Goal: Check status: Check status

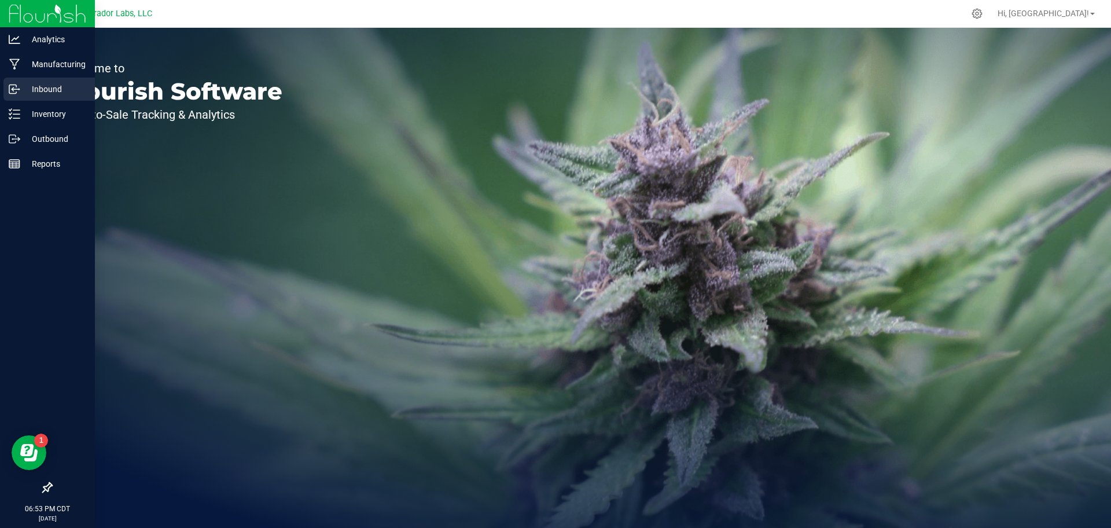
click at [47, 87] on p "Inbound" at bounding box center [54, 89] width 69 height 14
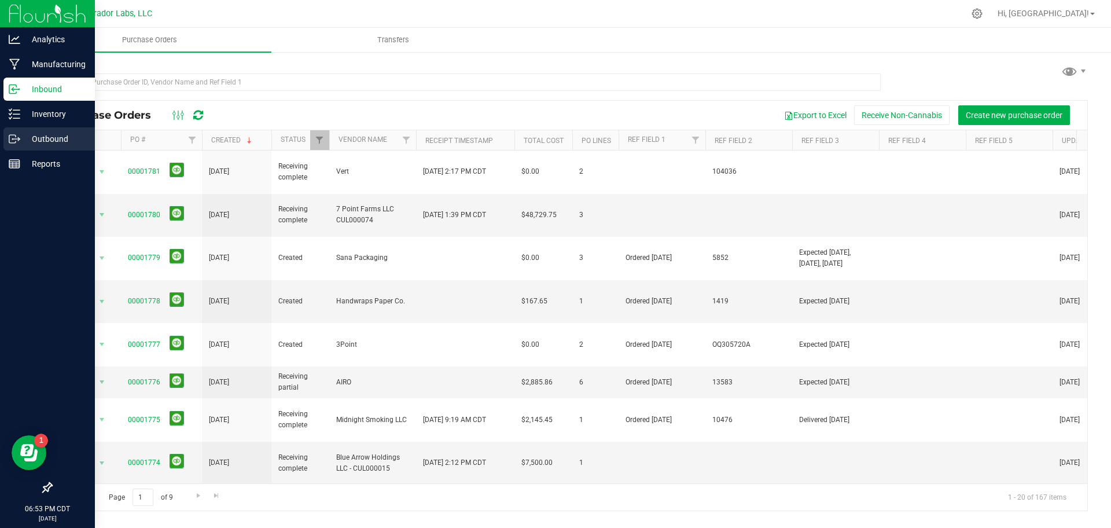
click at [66, 139] on p "Outbound" at bounding box center [54, 139] width 69 height 14
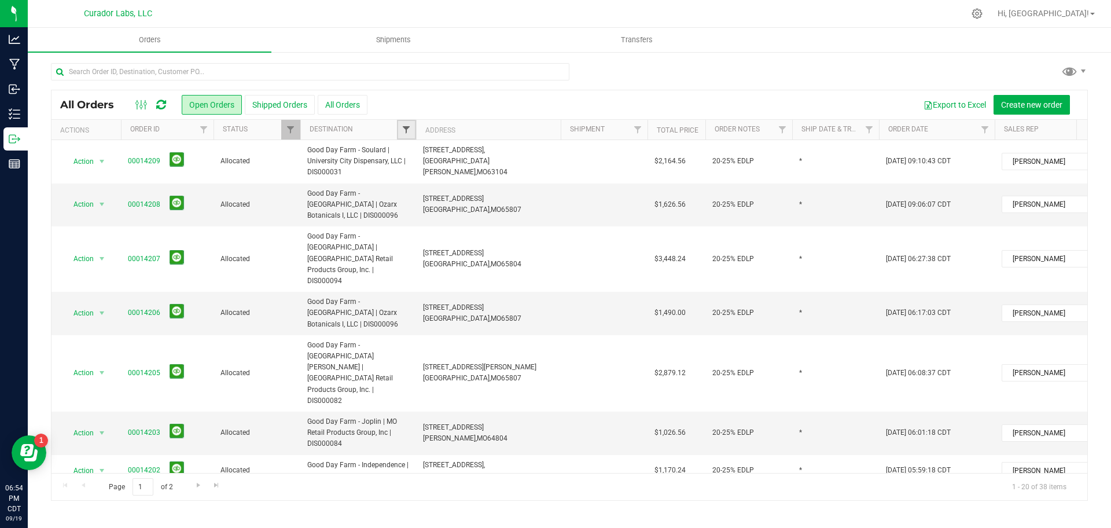
click at [407, 134] on span "Filter" at bounding box center [406, 129] width 9 height 9
type input "soganj"
click at [457, 183] on span "SoGanja Labs, LLC MAN000013" at bounding box center [471, 182] width 100 height 7
click at [416, 183] on input "SoGanja Labs, LLC MAN000013" at bounding box center [413, 183] width 8 height 8
checkbox input "true"
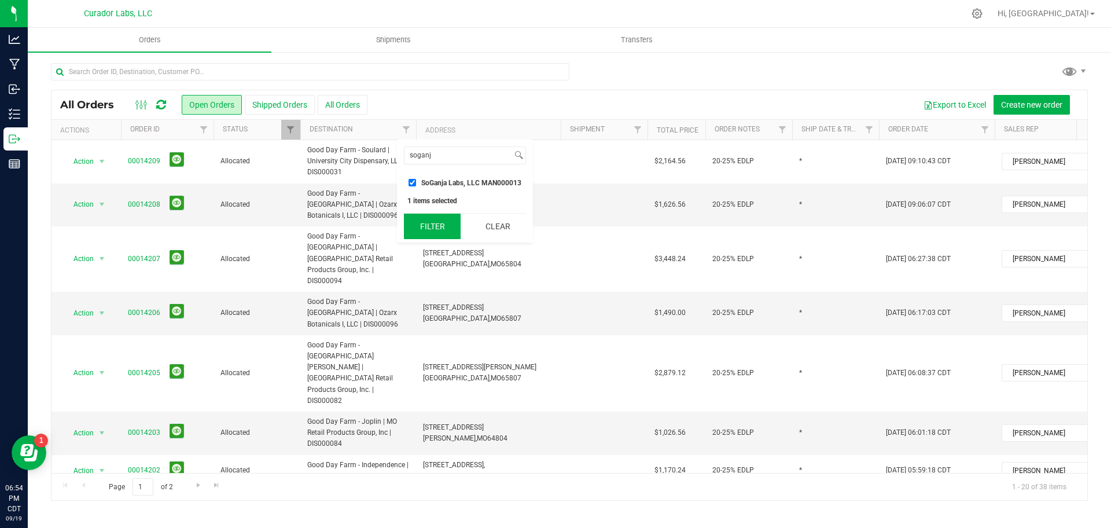
click at [431, 233] on button "Filter" at bounding box center [432, 226] width 57 height 25
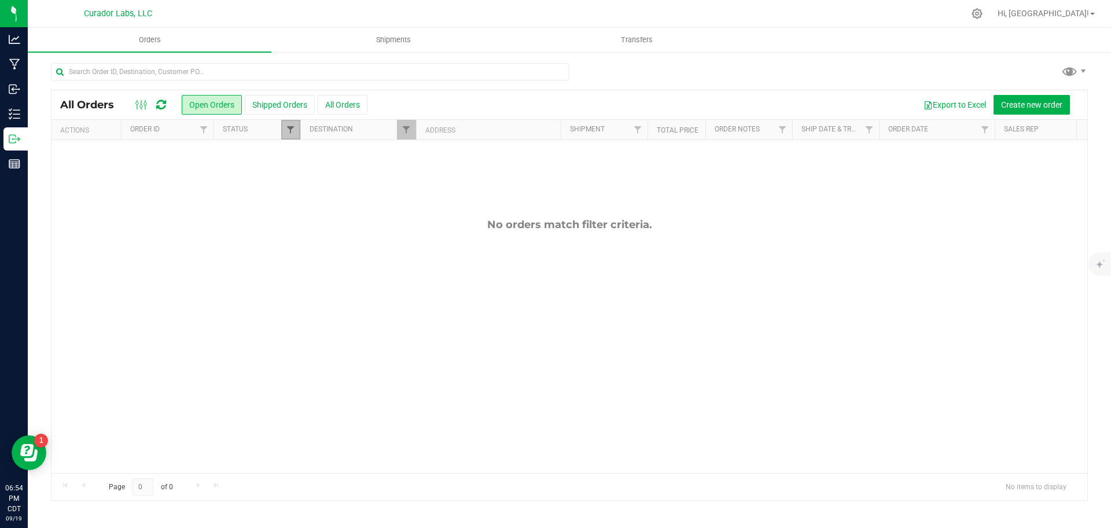
click at [289, 133] on span "Filter" at bounding box center [290, 129] width 9 height 9
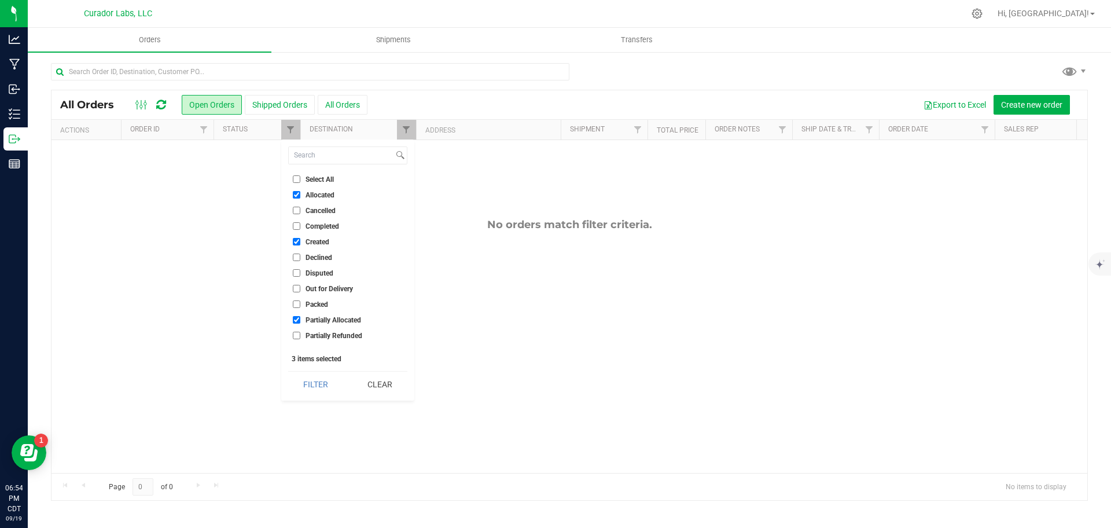
click at [319, 181] on span "Select All" at bounding box center [320, 179] width 28 height 7
click at [300, 181] on input "Select All" at bounding box center [297, 179] width 8 height 8
checkbox input "true"
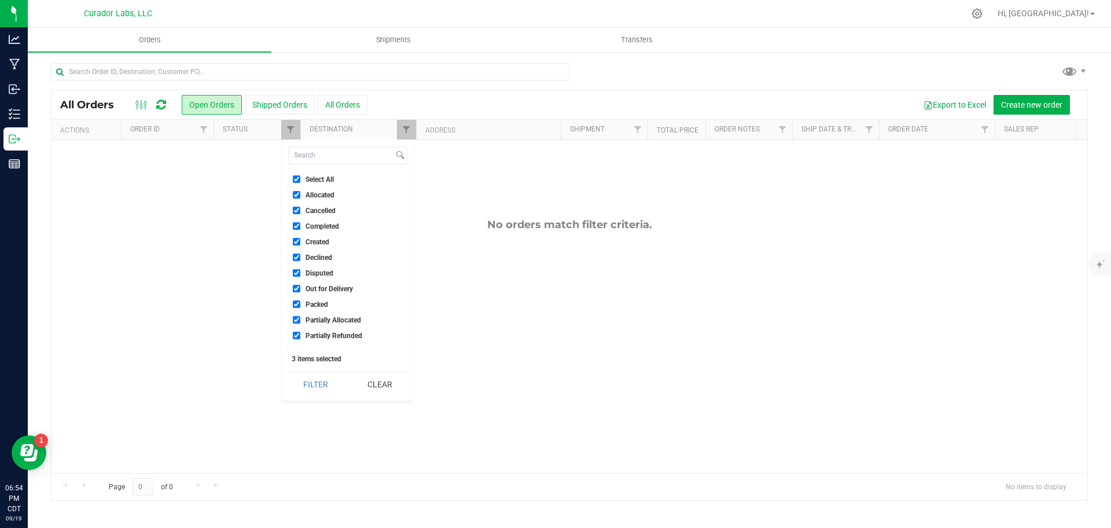
checkbox input "true"
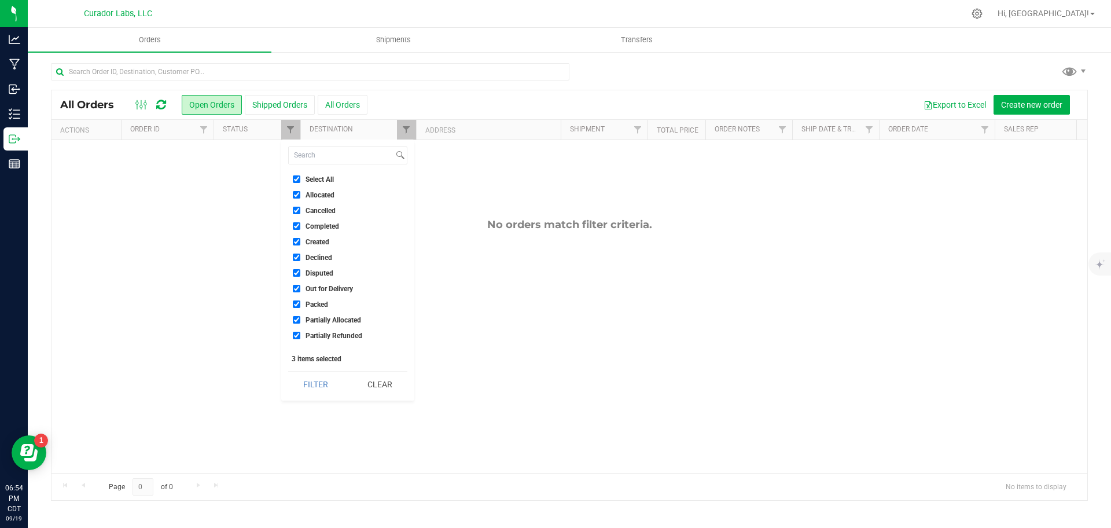
checkbox input "true"
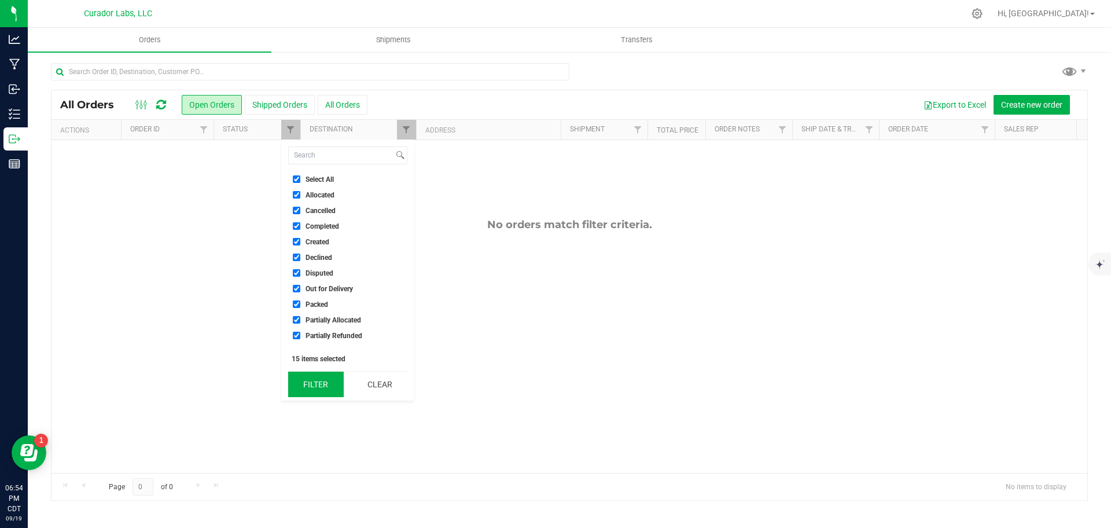
click at [315, 382] on button "Filter" at bounding box center [316, 383] width 56 height 25
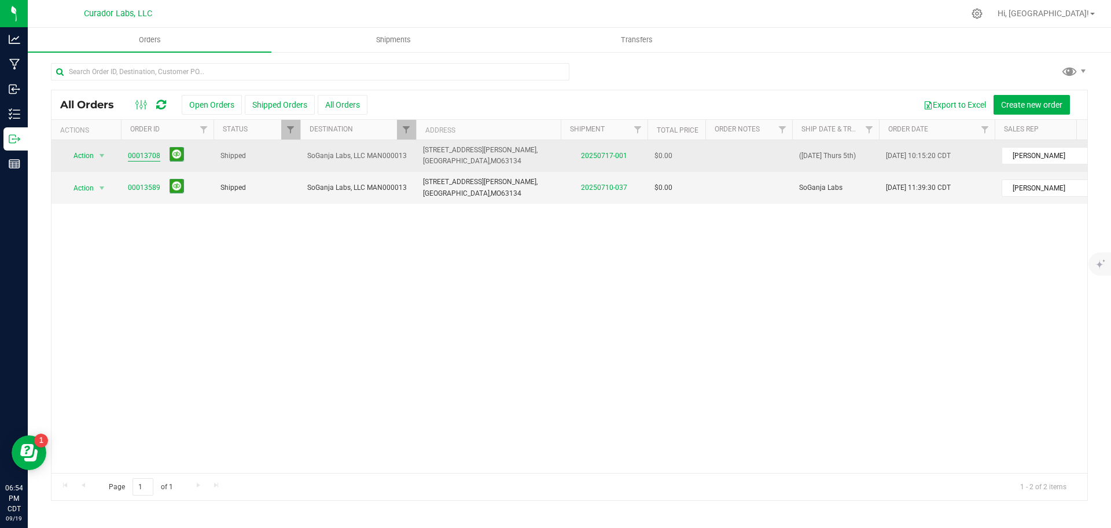
click at [136, 158] on link "00013708" at bounding box center [144, 155] width 32 height 11
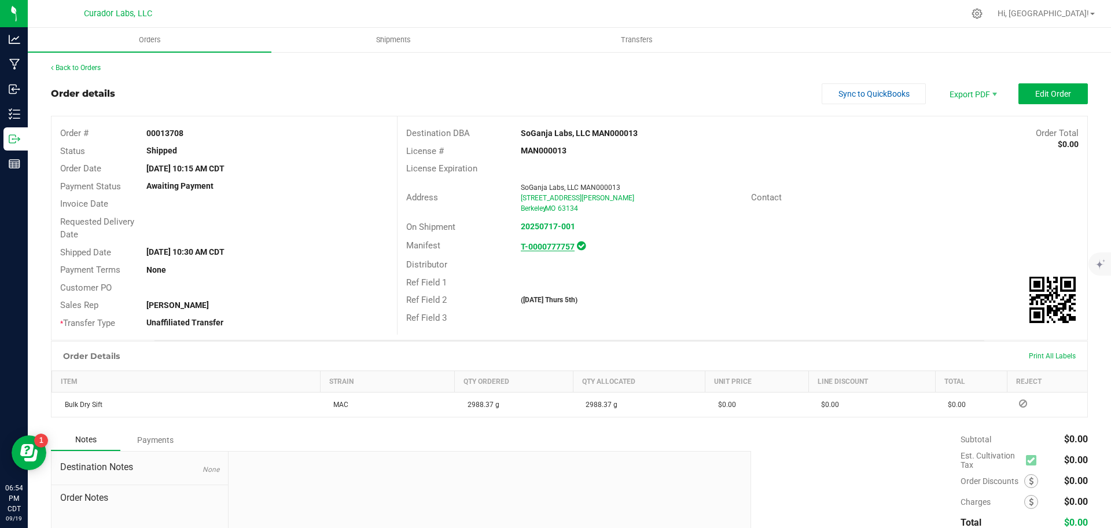
click at [540, 248] on strong "T-0000777757" at bounding box center [548, 246] width 54 height 9
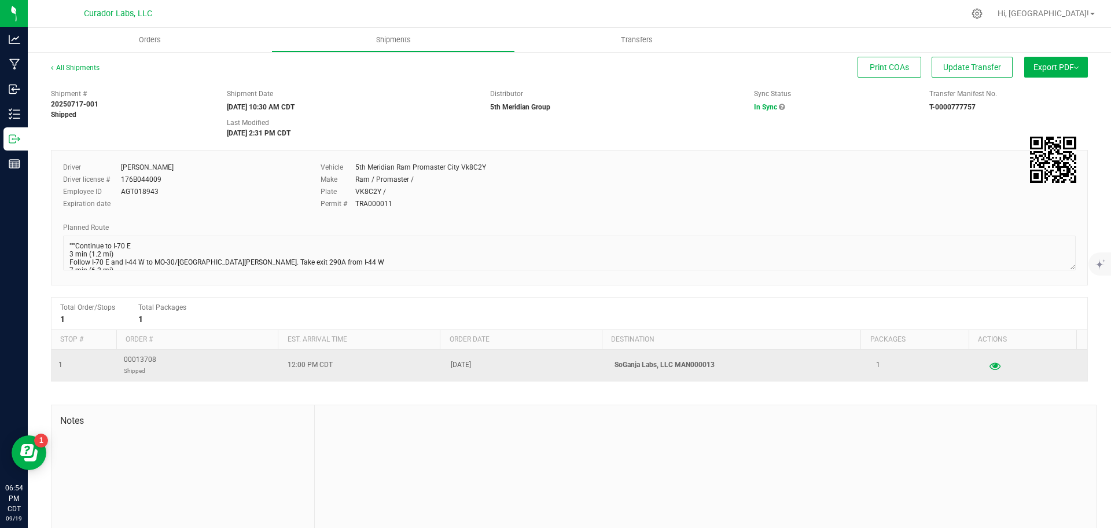
click at [989, 367] on icon "button" at bounding box center [994, 365] width 11 height 8
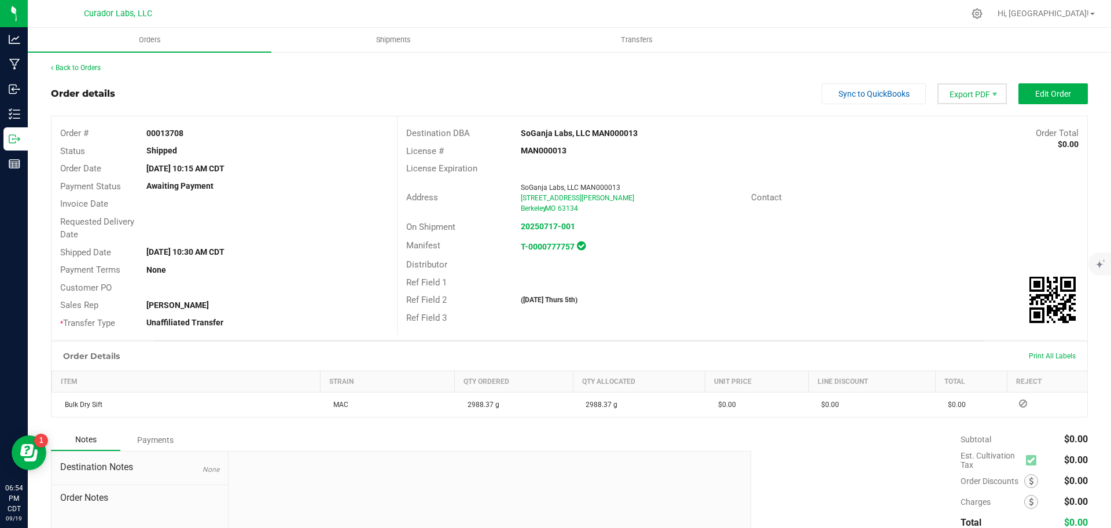
drag, startPoint x: 783, startPoint y: 174, endPoint x: 951, endPoint y: 98, distance: 184.9
click at [951, 98] on span "Export PDF" at bounding box center [971, 93] width 69 height 21
click at [950, 128] on span "Invoice PDF" at bounding box center [963, 130] width 72 height 17
click at [543, 242] on strong "T-0000777757" at bounding box center [548, 246] width 54 height 9
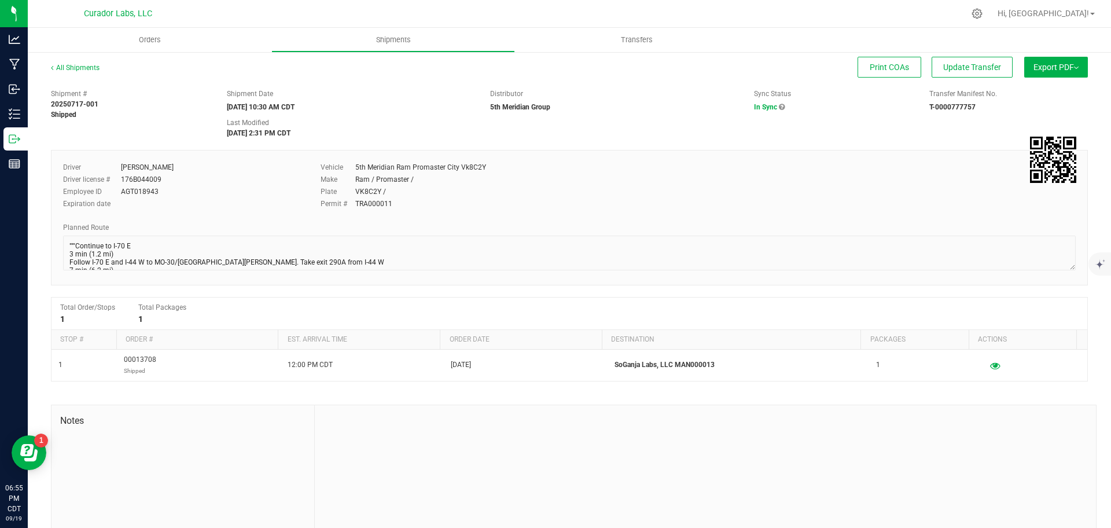
click at [1039, 65] on span "Export PDF" at bounding box center [1055, 66] width 45 height 9
click at [1022, 94] on span "Manifest by Package ID" at bounding box center [1038, 93] width 73 height 8
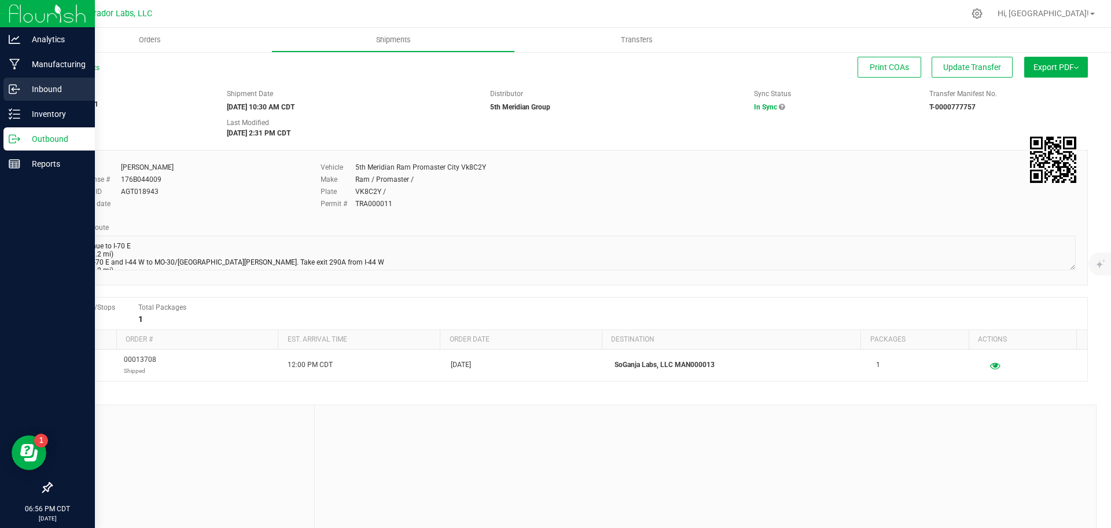
click at [53, 90] on p "Inbound" at bounding box center [54, 89] width 69 height 14
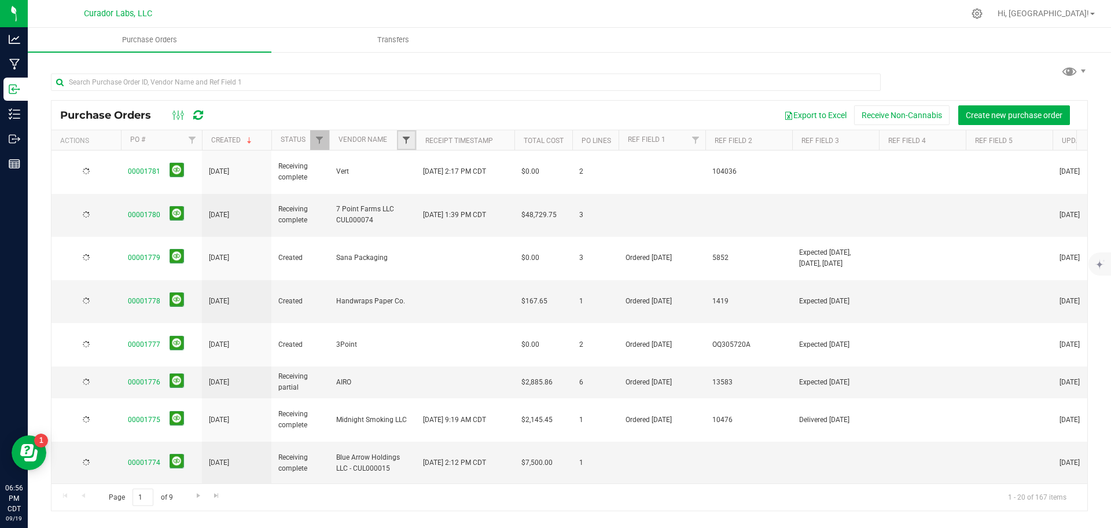
click at [406, 139] on span "Filter" at bounding box center [406, 139] width 9 height 9
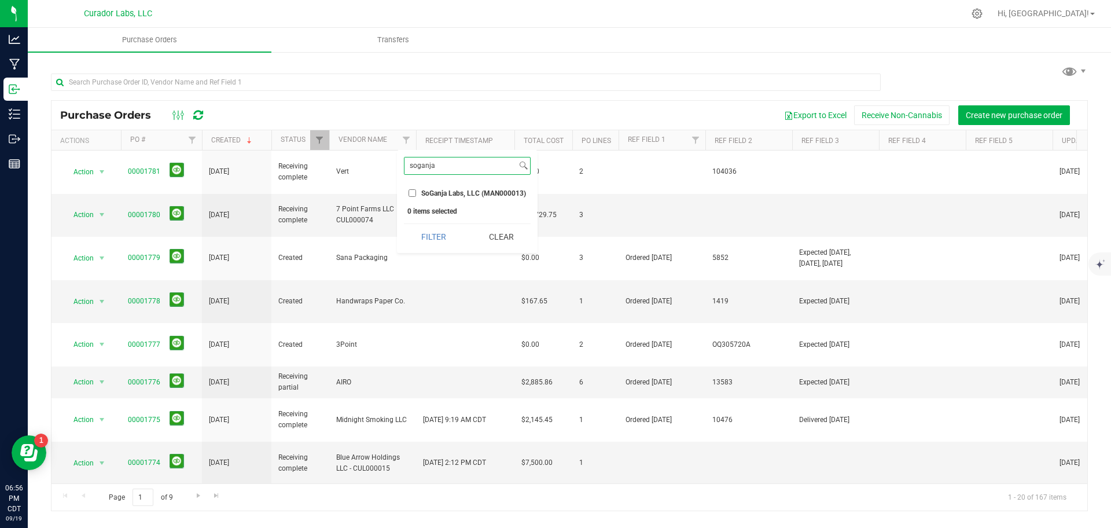
type input "soganja"
click at [440, 193] on span "SoGanja Labs, LLC (MAN000013)" at bounding box center [473, 193] width 105 height 7
click at [416, 193] on input "SoGanja Labs, LLC (MAN000013)" at bounding box center [413, 193] width 8 height 8
checkbox input "true"
click at [430, 242] on button "Filter" at bounding box center [433, 236] width 59 height 25
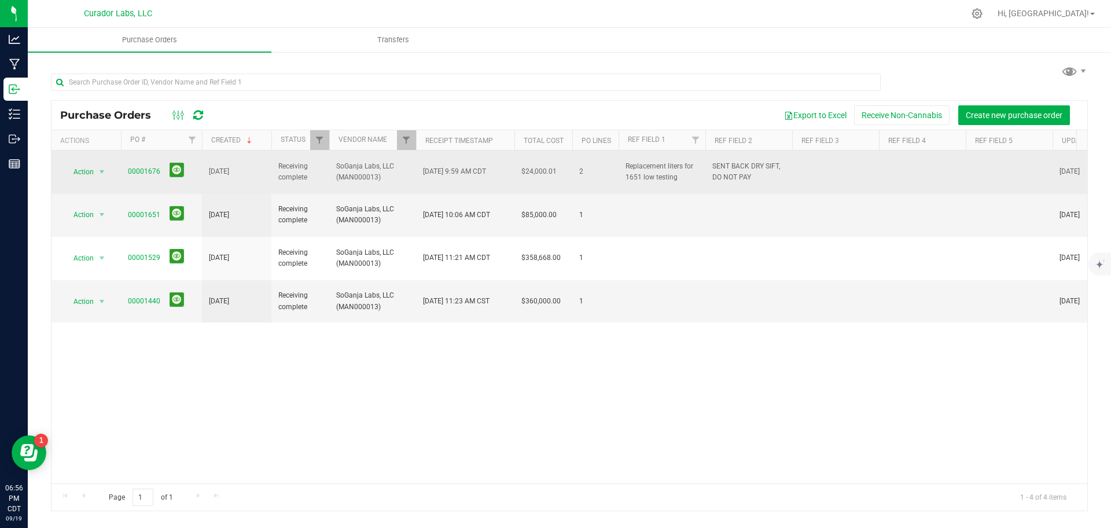
click at [120, 166] on td "Action Action Close purchase order Edit purchase order PO audit log Re-order Vi…" at bounding box center [85, 171] width 69 height 43
click at [133, 167] on link "00001676" at bounding box center [144, 171] width 32 height 8
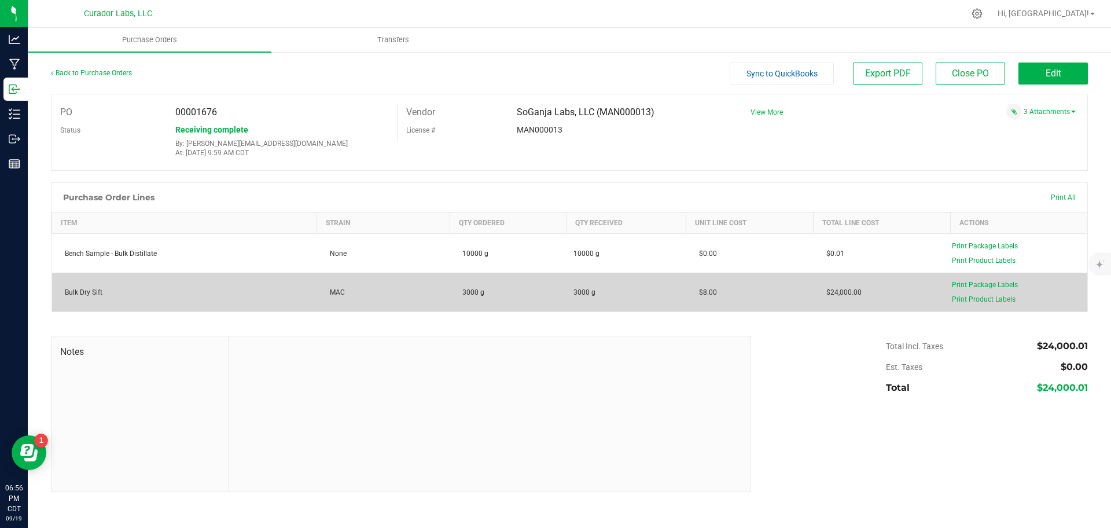
drag, startPoint x: 473, startPoint y: 294, endPoint x: 444, endPoint y: 294, distance: 28.9
click at [444, 294] on purchase-order-line-row "Bulk Dry Sift MAC 3000 g 3000 g $8.00 $24,000.00 Print Package Labels Print Pro…" at bounding box center [570, 292] width 1036 height 39
